Goal: Communication & Community: Answer question/provide support

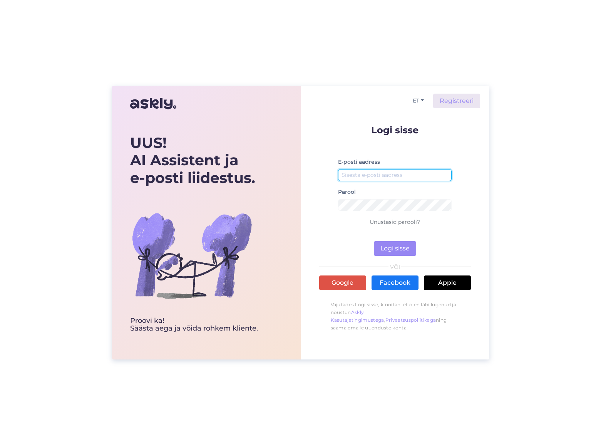
type input "[EMAIL_ADDRESS][DOMAIN_NAME]"
drag, startPoint x: 397, startPoint y: 251, endPoint x: 479, endPoint y: 77, distance: 192.9
click at [397, 251] on button "Logi sisse" at bounding box center [395, 248] width 42 height 15
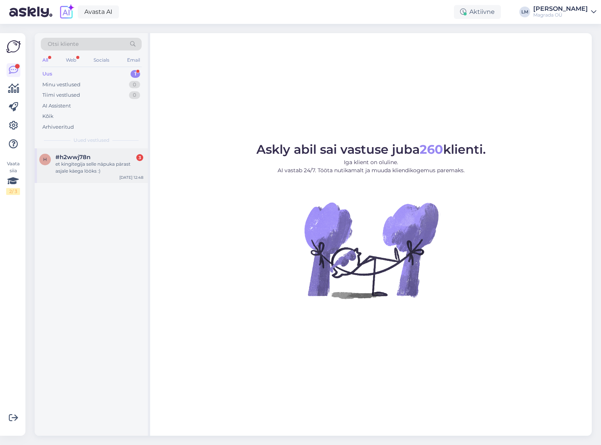
click at [71, 166] on div "et kingitegija selle näpuka pärast asjale käega lööks :)" at bounding box center [99, 168] width 88 height 14
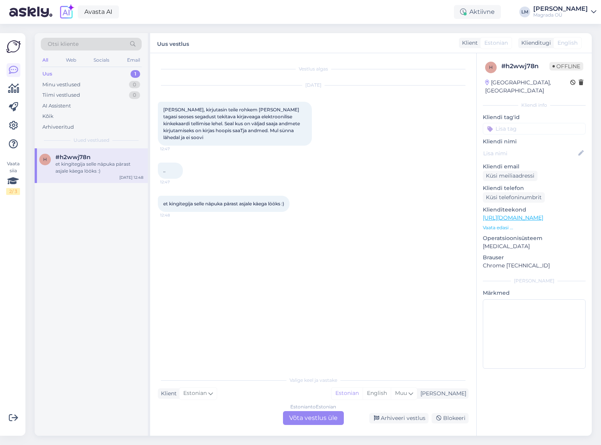
click at [328, 422] on div "Estonian to Estonian Võta vestlus üle" at bounding box center [313, 418] width 61 height 14
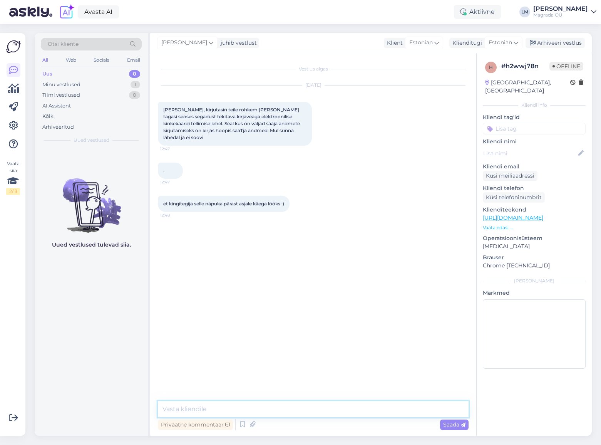
click at [255, 410] on textarea at bounding box center [313, 409] width 311 height 16
type textarea "Tere! :)"
paste textarea "elektroonilise kinkekaardi asjus… meile tundub kõik nagu õige. Kui kinkekaardi …"
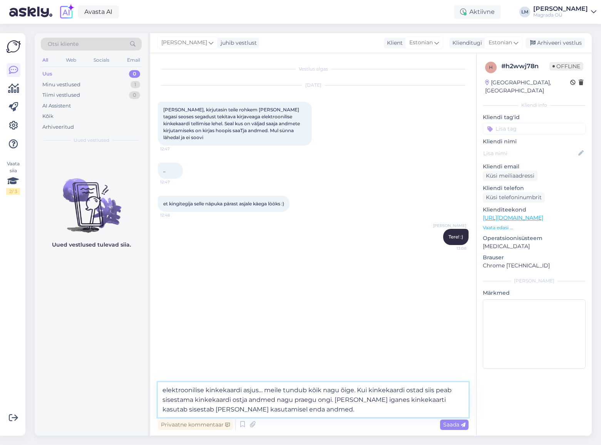
click at [166, 391] on textarea "elektroonilise kinkekaardi asjus… meile tundub kõik nagu õige. Kui kinkekaardi …" at bounding box center [313, 399] width 311 height 35
click at [240, 399] on textarea "Elektroonilise kinkekaardi asjus… meile tundub kõik nagu õige. Kui kinkekaardi …" at bounding box center [313, 399] width 311 height 35
click at [261, 399] on textarea "Elektroonilise kinkekaardi asjus… meile tundub kõik nagu õige. Kui kinkekaardi …" at bounding box center [313, 399] width 311 height 35
click at [325, 400] on textarea "Elektroonilise kinkekaardi asjus… meile tundub kõik nagu õige. Kui kinkekaardi …" at bounding box center [313, 399] width 311 height 35
click at [308, 408] on textarea "Elektroonilise kinkekaardi asjus… meile tundub kõik nagu õige. Kui kinkekaardi …" at bounding box center [313, 399] width 311 height 35
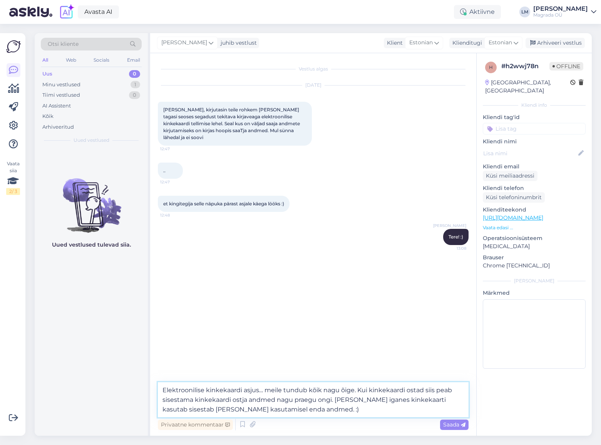
type textarea "Elektroonilise kinkekaardi asjus… meile tundub kõik nagu õige. Kui kinkekaardi …"
